Goal: Navigation & Orientation: Find specific page/section

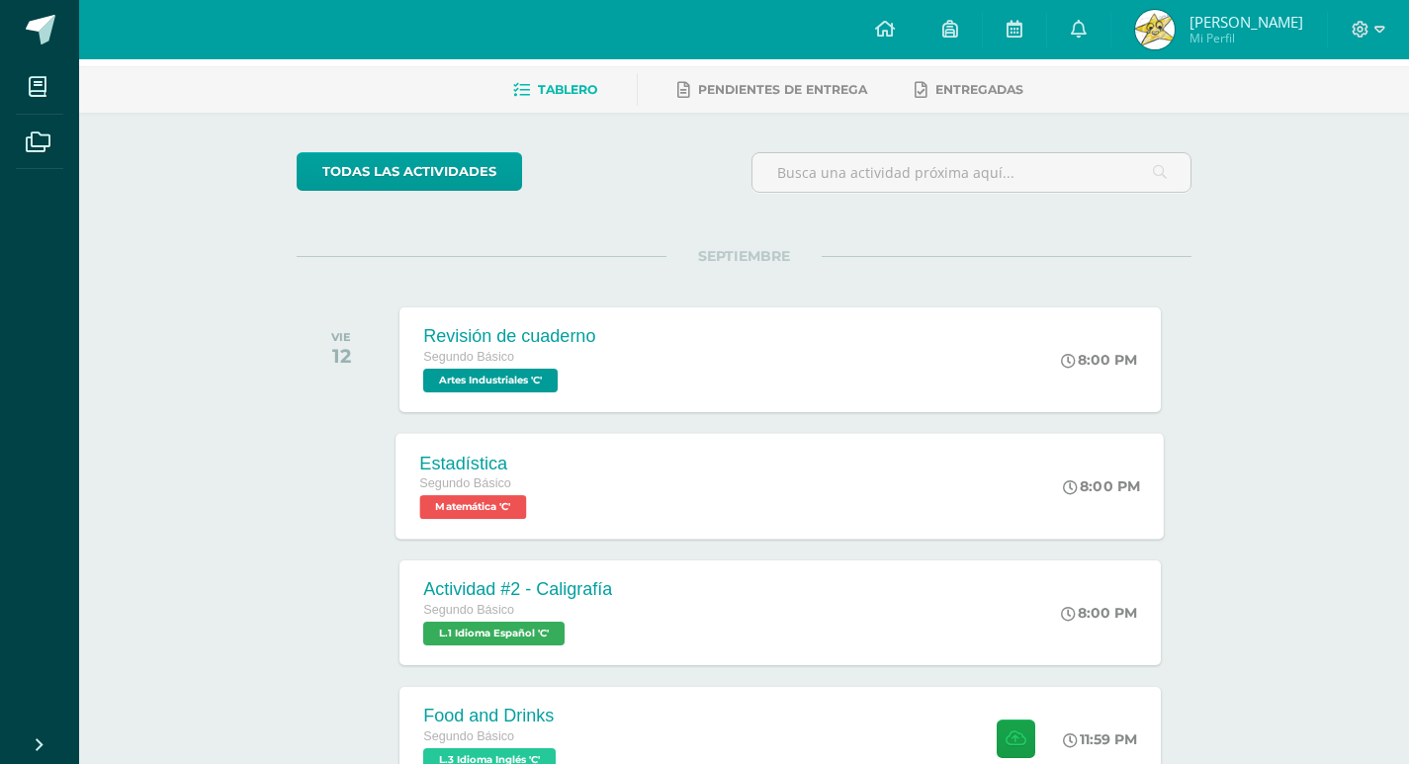
scroll to position [198, 0]
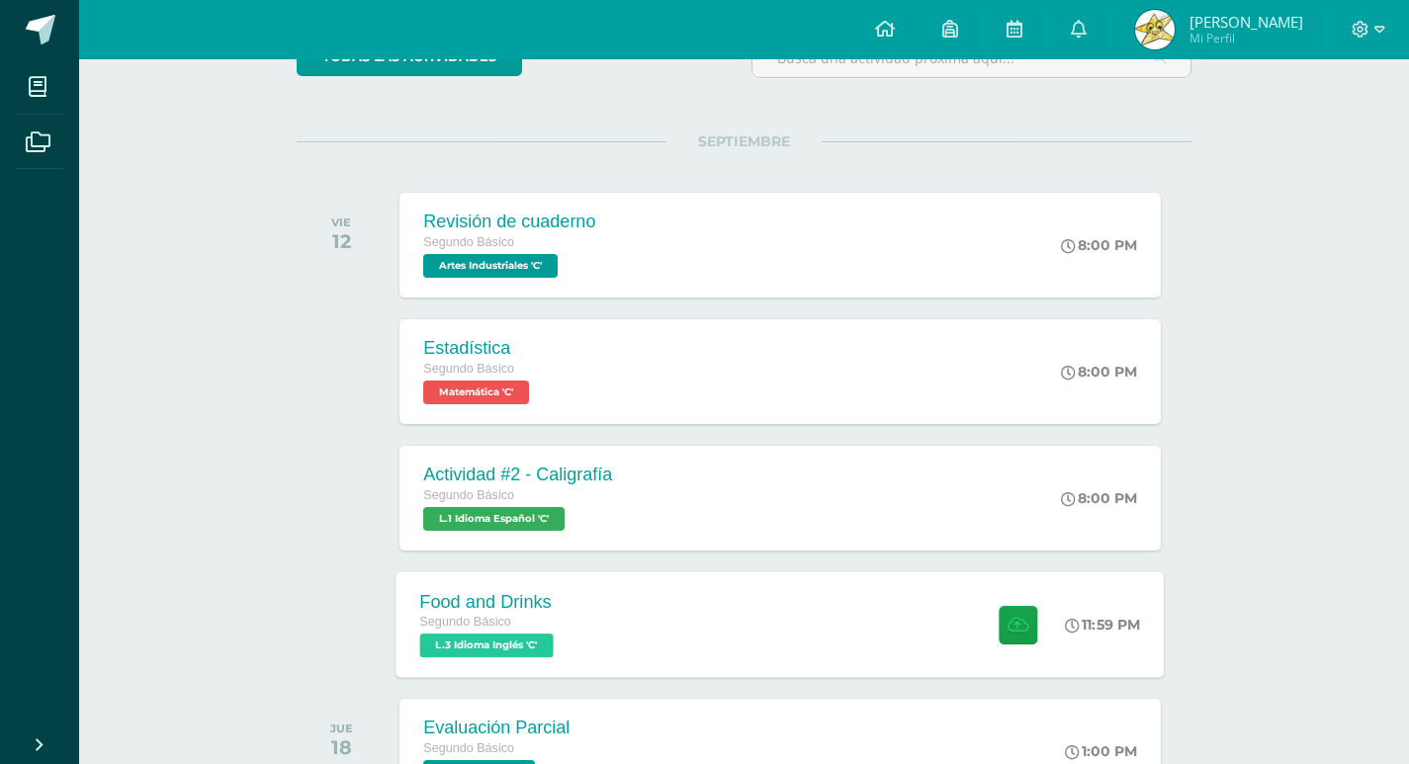
click at [688, 614] on div "Food and Drinks Segundo Básico L.3 Idioma Inglés 'C' 11:59 PM Food and Drinks L…" at bounding box center [780, 624] width 768 height 106
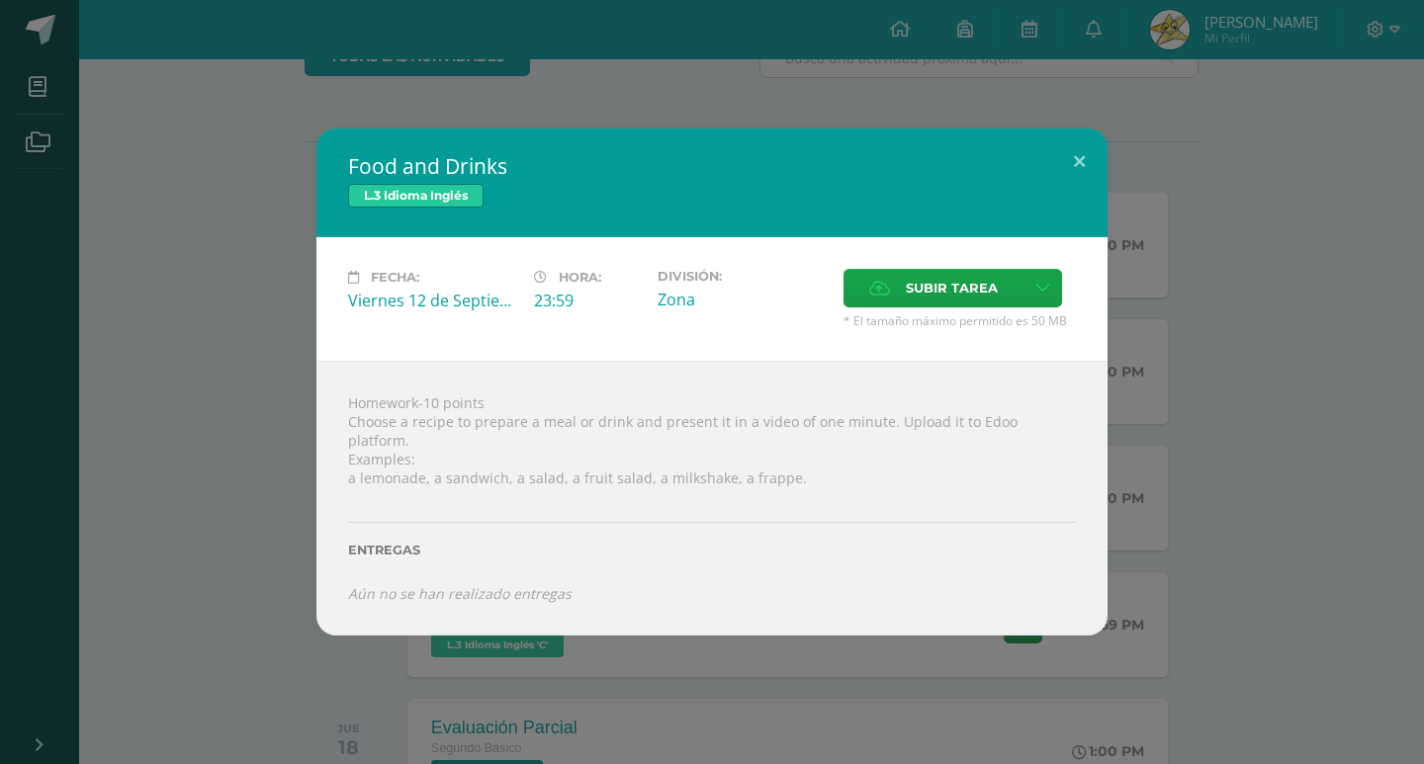
click at [263, 475] on div "Food and Drinks L.3 Idioma Inglés Fecha: Viernes 12 de Septiembre Hora: 23:59 D…" at bounding box center [712, 382] width 1408 height 507
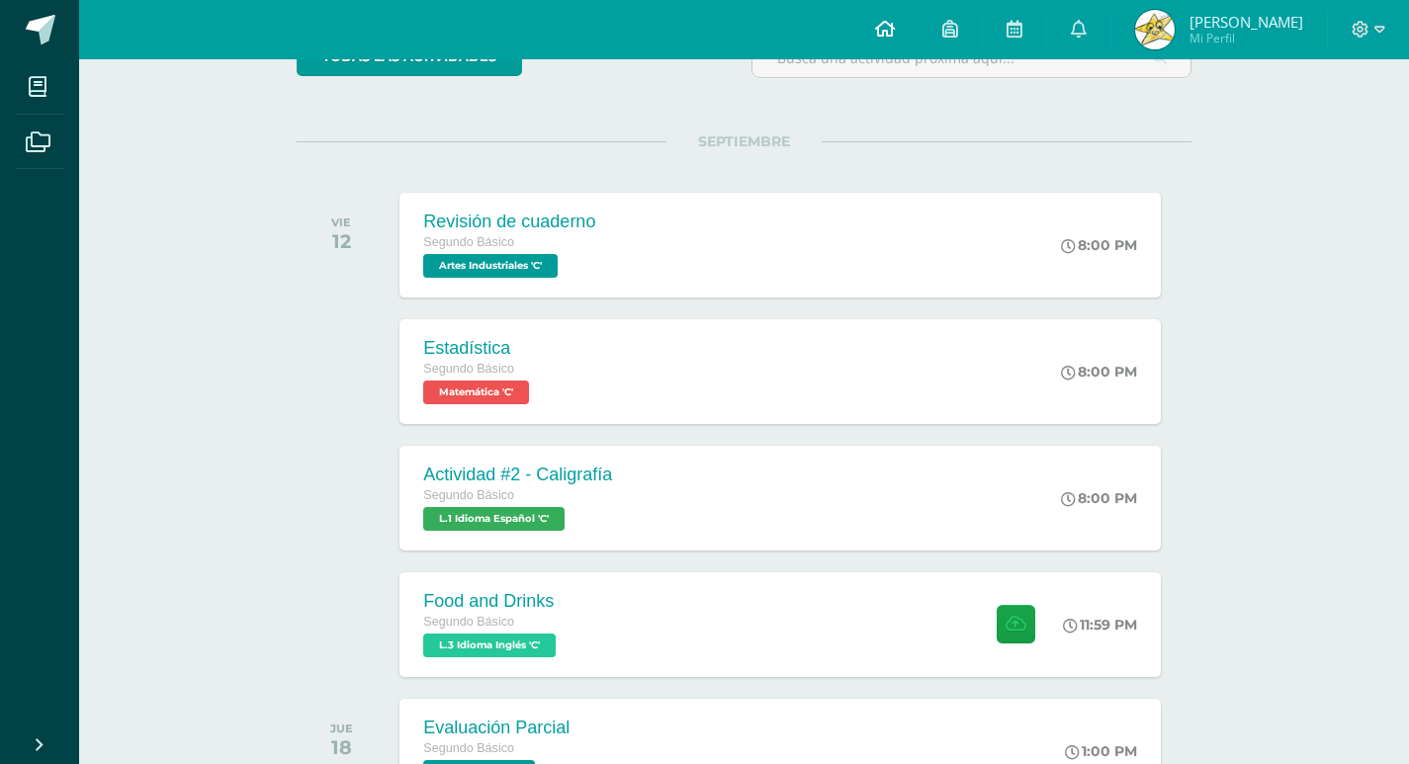
click at [895, 21] on icon at bounding box center [885, 29] width 20 height 18
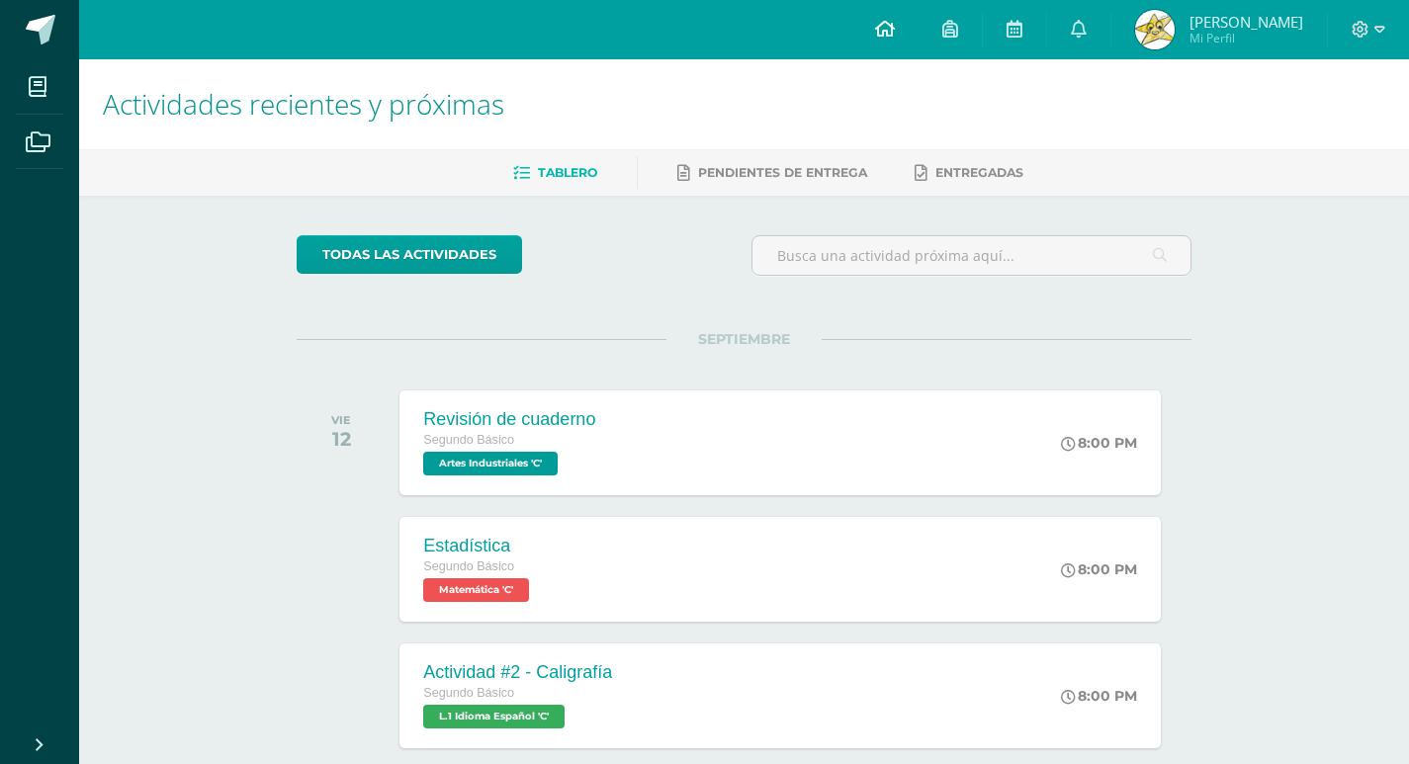
click at [895, 24] on icon at bounding box center [885, 29] width 20 height 18
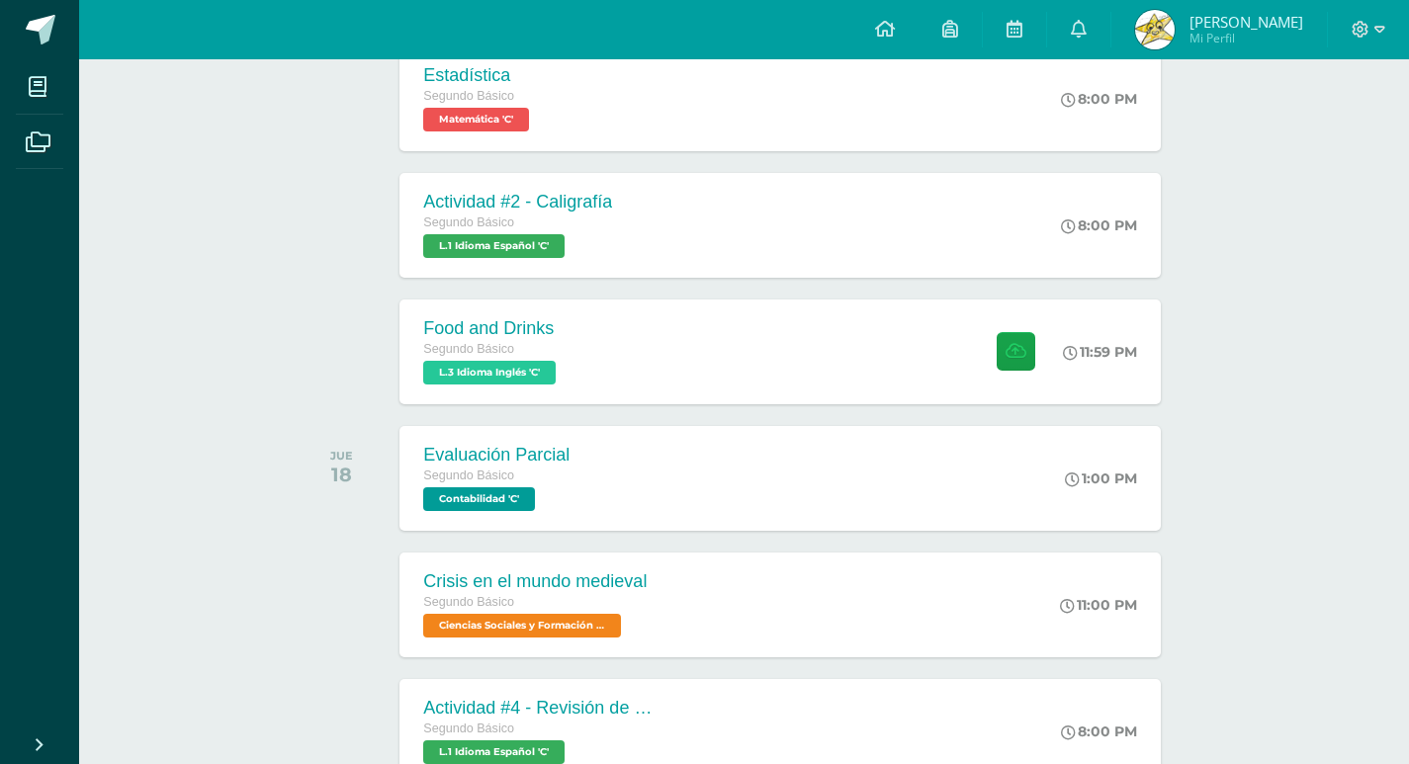
scroll to position [494, 0]
